Goal: Obtain resource: Download file/media

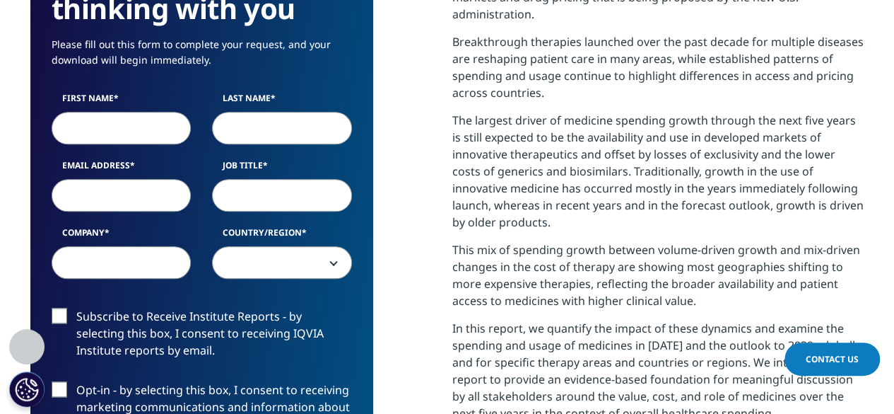
scroll to position [725, 0]
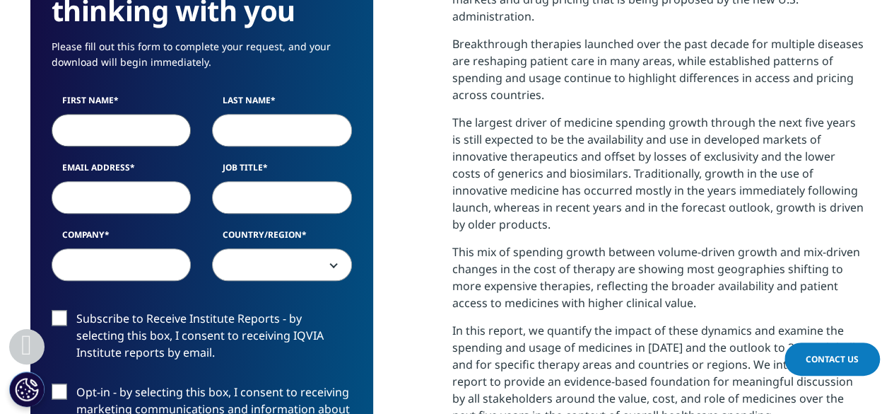
click at [117, 138] on input "First Name" at bounding box center [122, 130] width 140 height 33
type input "Roda"
click at [257, 141] on input "Last Name" at bounding box center [282, 130] width 140 height 33
type input "Ahmed"
click at [126, 201] on input "Email Address" at bounding box center [122, 197] width 140 height 33
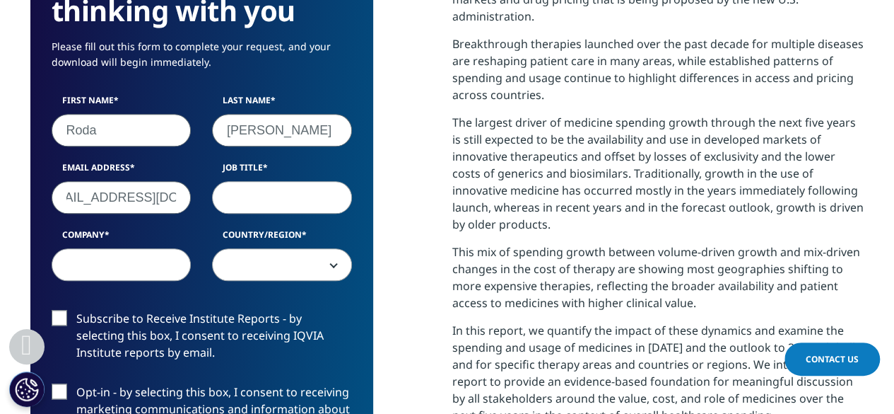
scroll to position [0, 35]
type input "rodahmedm3@gmail.com"
click at [277, 206] on input "Job Title" at bounding box center [282, 197] width 140 height 33
type input "Student"
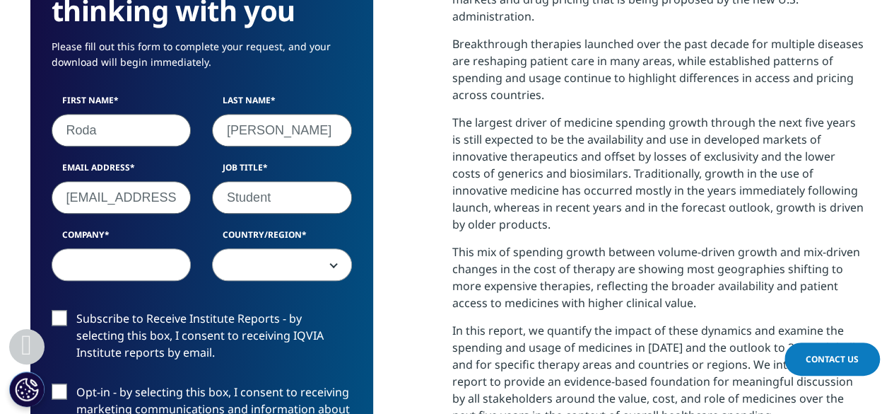
click at [148, 262] on input "Company" at bounding box center [122, 264] width 140 height 33
type input "University of Texas at Austin"
click at [249, 264] on span at bounding box center [282, 265] width 139 height 33
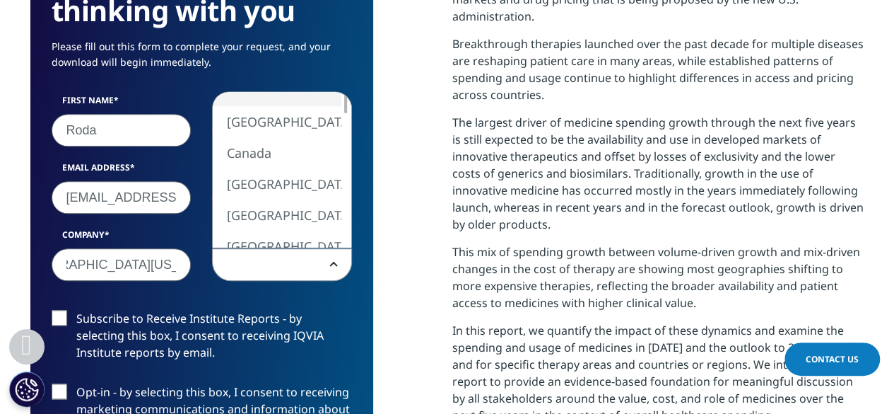
scroll to position [0, 0]
select select "[GEOGRAPHIC_DATA]"
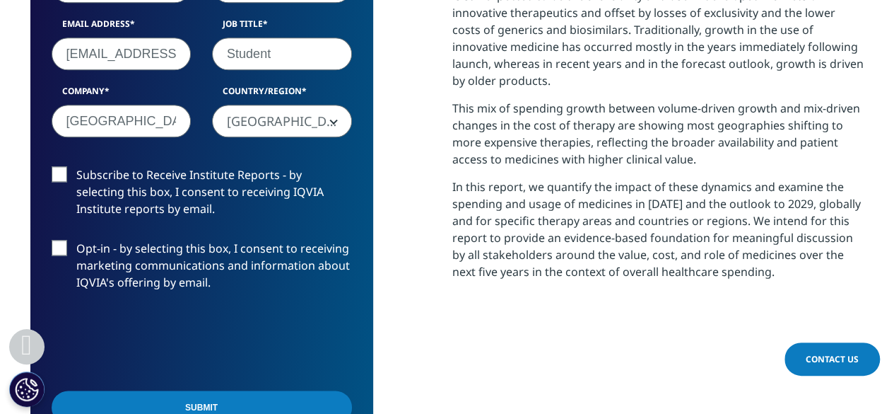
scroll to position [891, 0]
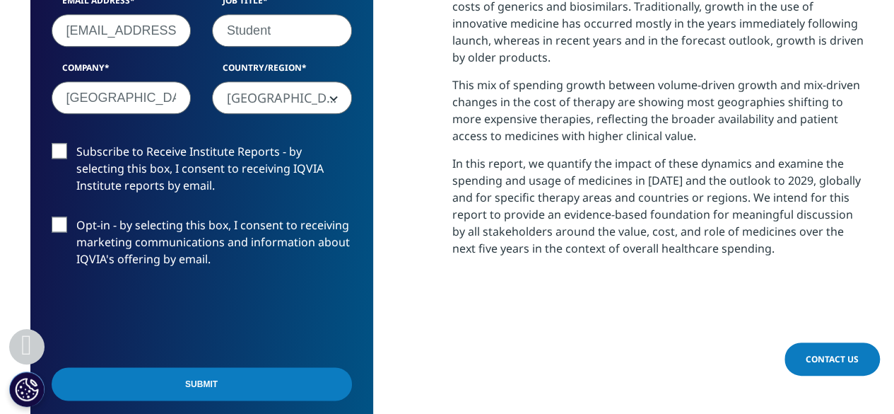
click at [222, 384] on input "Submit" at bounding box center [202, 383] width 300 height 33
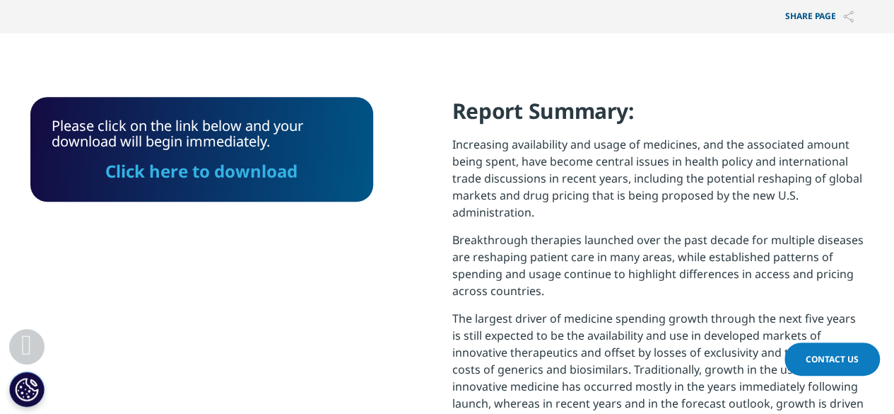
scroll to position [528, 0]
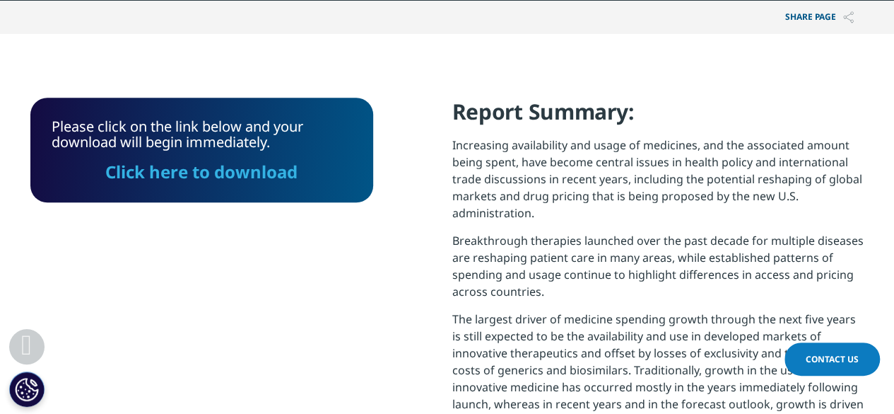
click at [262, 175] on link "Click here to download" at bounding box center [201, 171] width 192 height 23
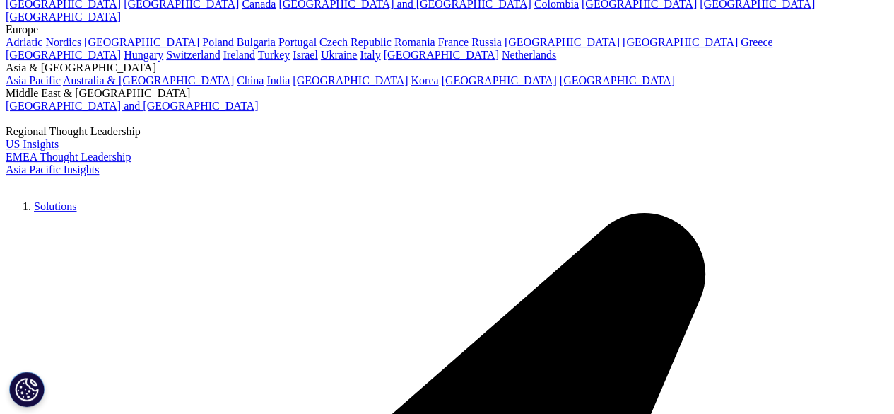
scroll to position [139, 0]
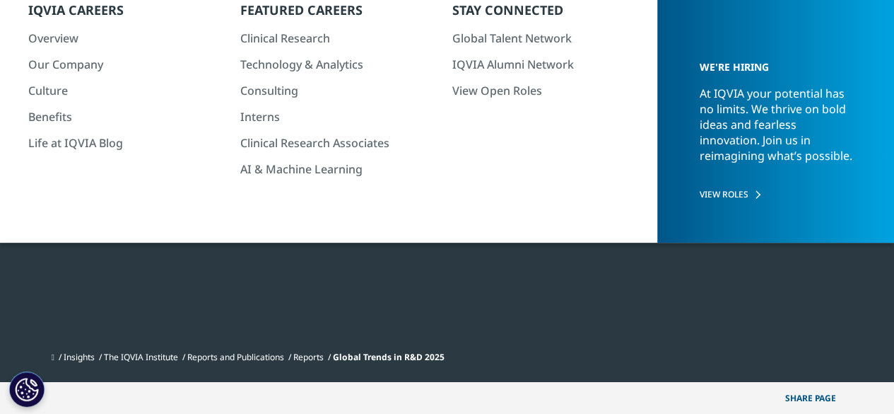
click at [373, 182] on div "Institute Report Global Trends in R&D 2025 Progress in Recapturing Momentum in …" at bounding box center [272, 172] width 485 height 346
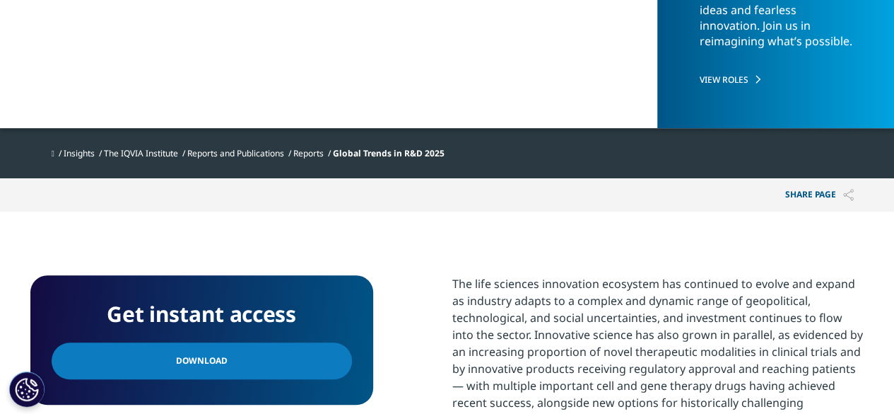
scroll to position [346, 0]
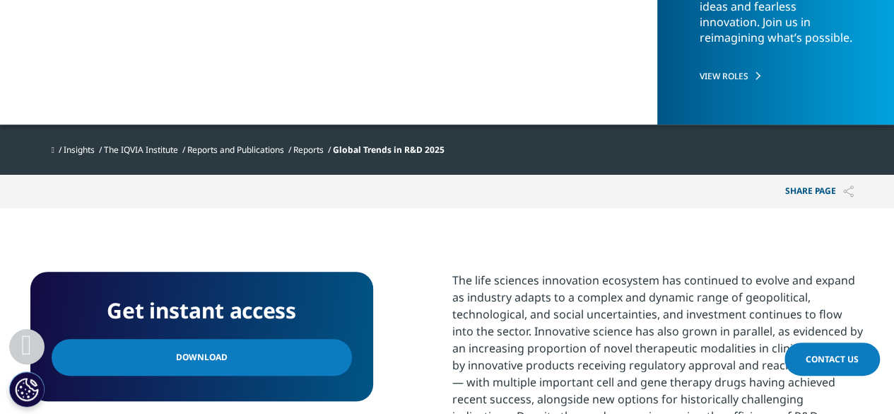
click at [282, 354] on link "Download" at bounding box center [202, 357] width 300 height 37
